Goal: Information Seeking & Learning: Understand process/instructions

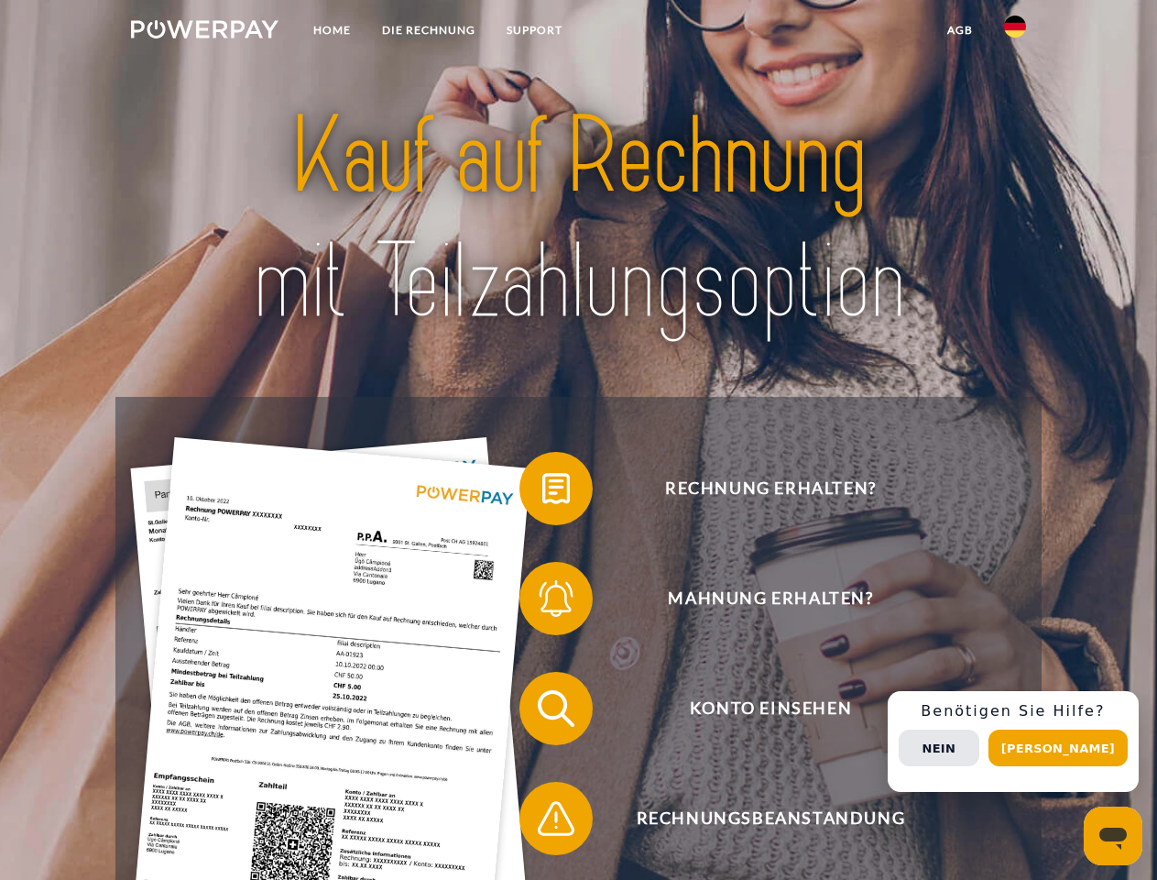
click at [204, 32] on img at bounding box center [205, 29] width 148 height 18
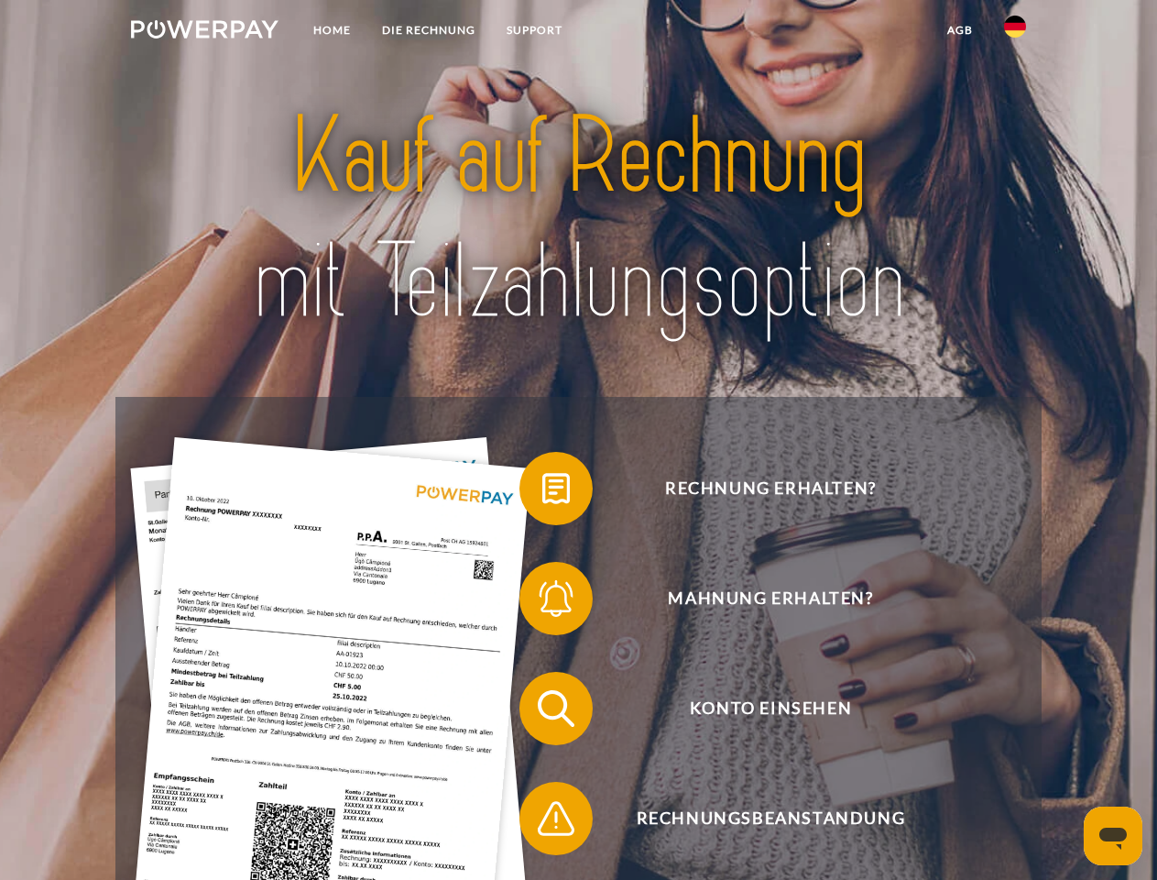
click at [1015, 32] on img at bounding box center [1015, 27] width 22 height 22
click at [959, 30] on link "agb" at bounding box center [960, 30] width 57 height 33
click at [542, 492] on span at bounding box center [529, 489] width 92 height 92
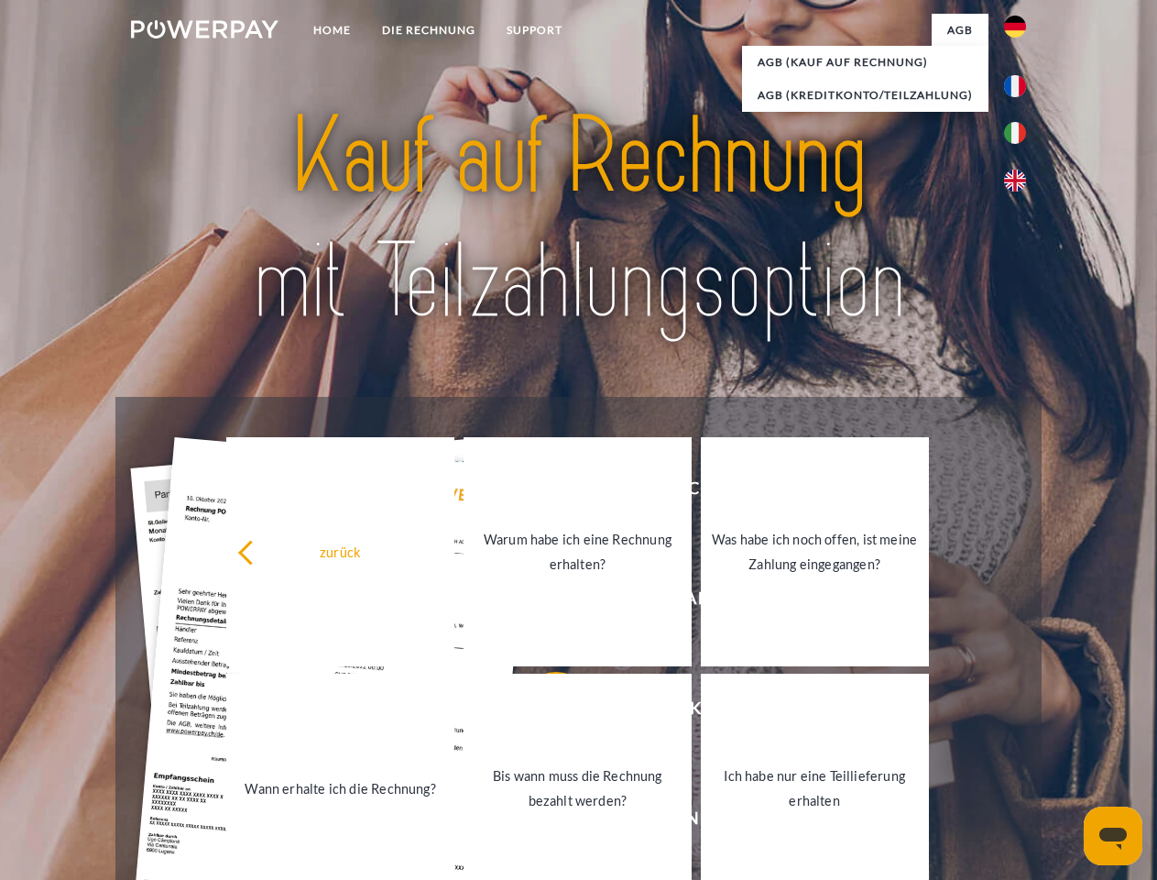
click at [454, 712] on link "Wann erhalte ich die Rechnung?" at bounding box center [340, 787] width 228 height 229
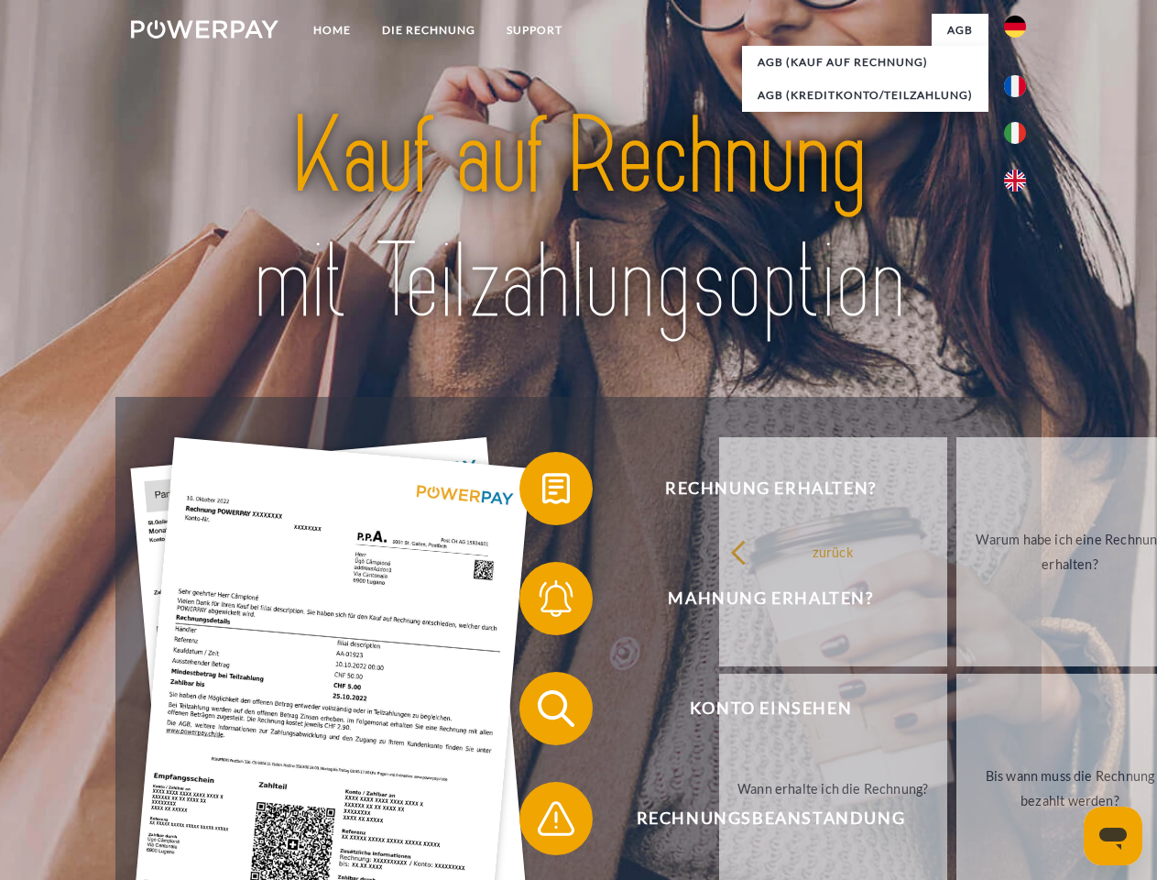
click at [542, 822] on span at bounding box center [529, 818] width 92 height 92
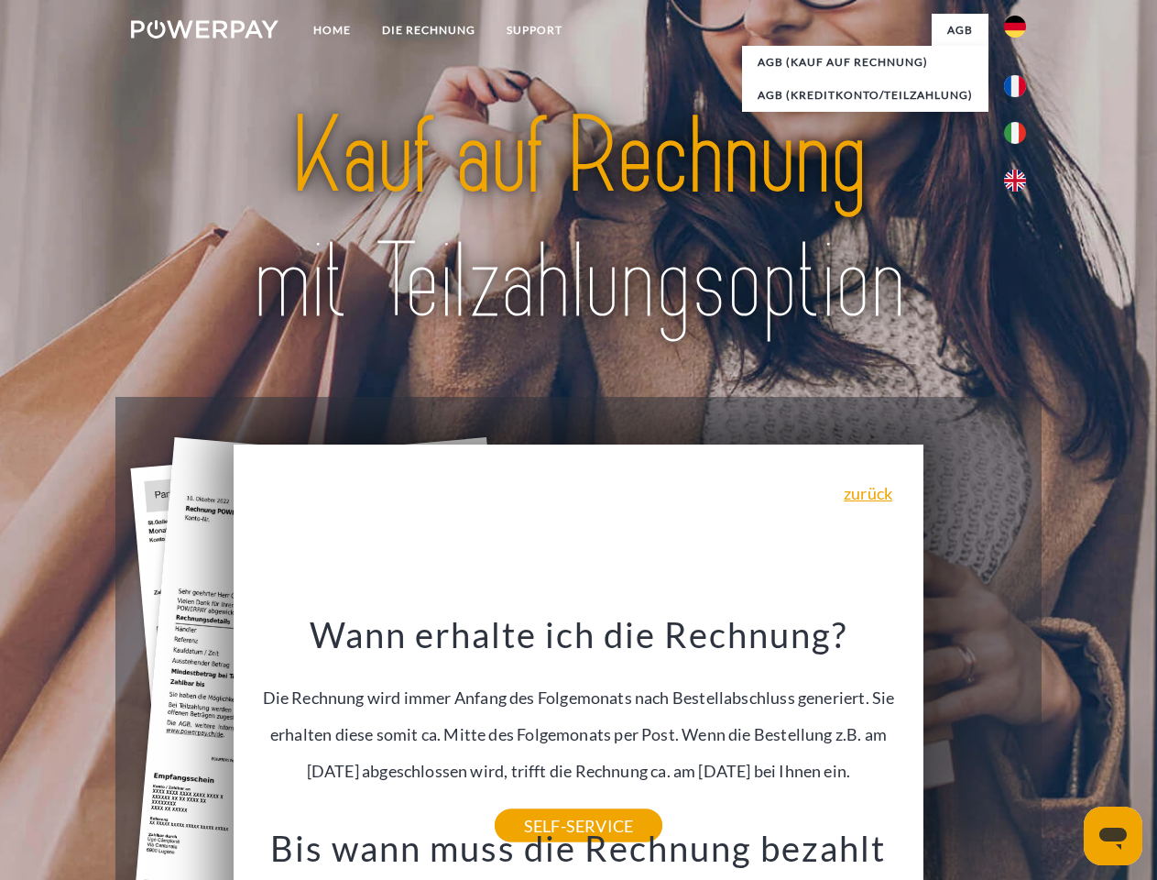
click at [975, 745] on span "Konto einsehen" at bounding box center [770, 708] width 449 height 73
click at [1065, 748] on header "Home DIE RECHNUNG SUPPORT" at bounding box center [578, 632] width 1157 height 1265
